Goal: Learn about a topic

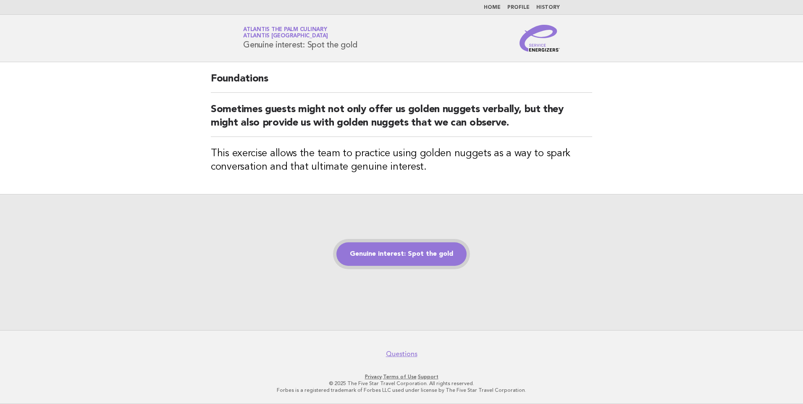
click at [393, 259] on link "Genuine interest: Spot the gold" at bounding box center [401, 254] width 130 height 24
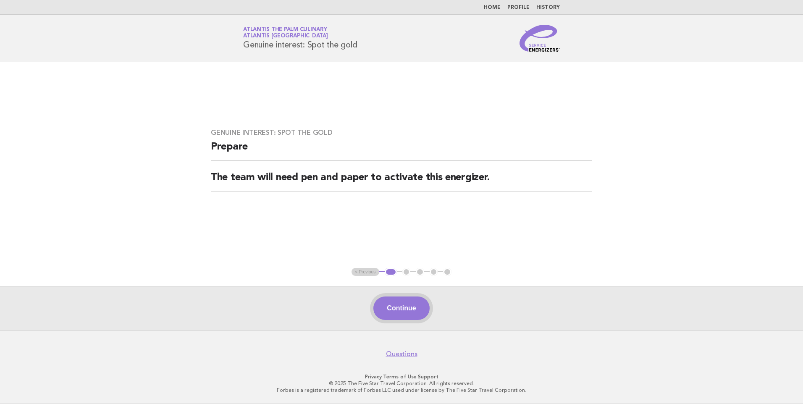
click at [397, 312] on button "Continue" at bounding box center [401, 308] width 56 height 24
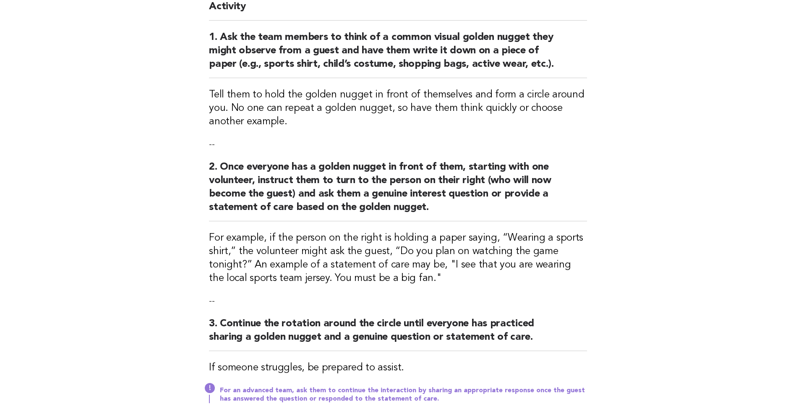
scroll to position [210, 0]
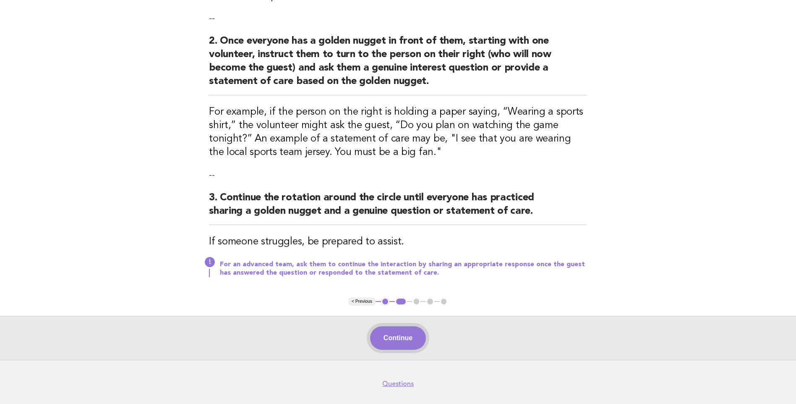
click at [398, 340] on button "Continue" at bounding box center [398, 338] width 56 height 24
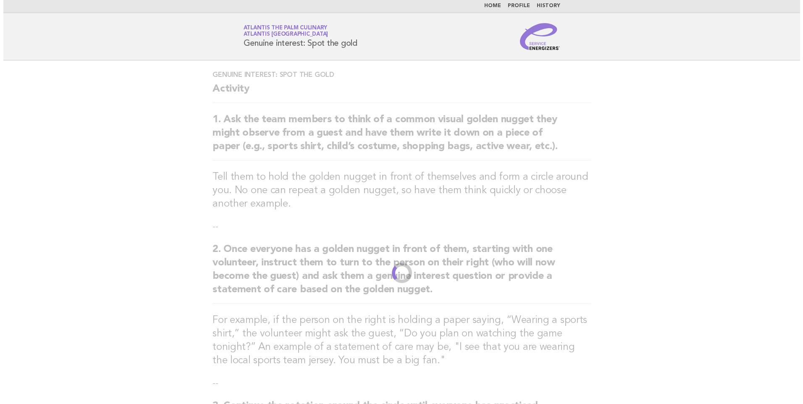
scroll to position [0, 0]
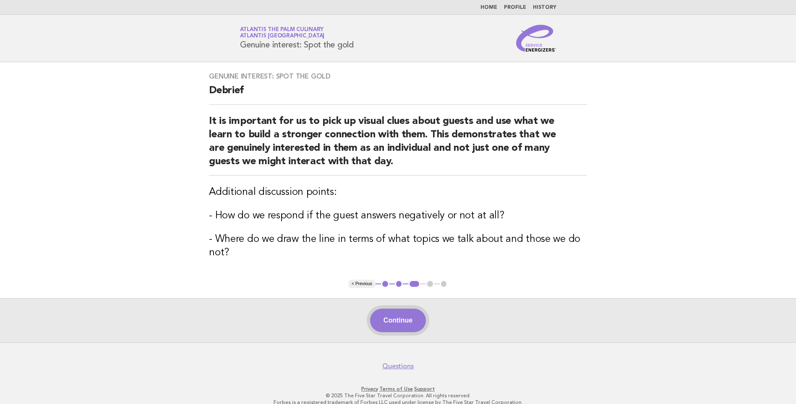
click at [401, 324] on button "Continue" at bounding box center [398, 321] width 56 height 24
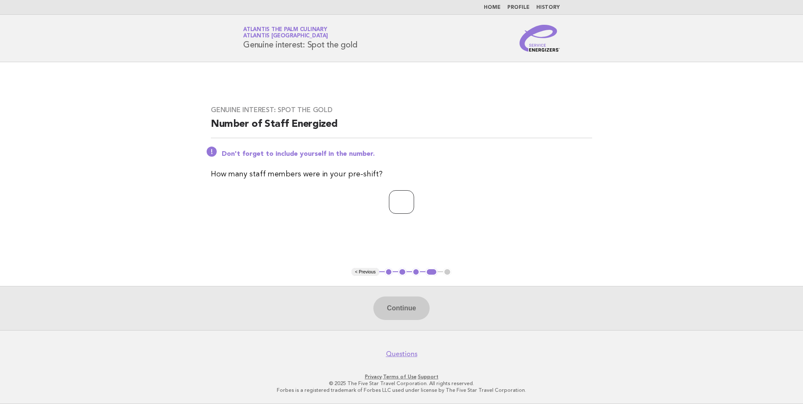
click at [395, 201] on input "number" at bounding box center [401, 202] width 25 height 24
type input "*"
click at [408, 306] on button "Continue" at bounding box center [401, 308] width 56 height 24
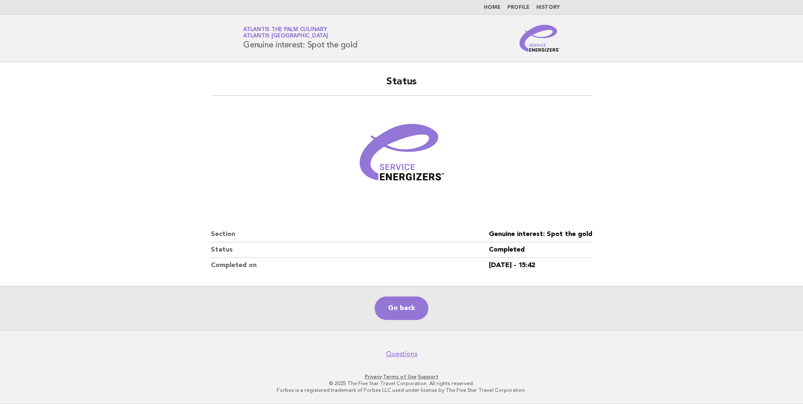
click at [197, 138] on main "Status Section Genuine interest: Spot the gold Status Completed Completed on [D…" at bounding box center [401, 196] width 803 height 268
